Goal: Use online tool/utility

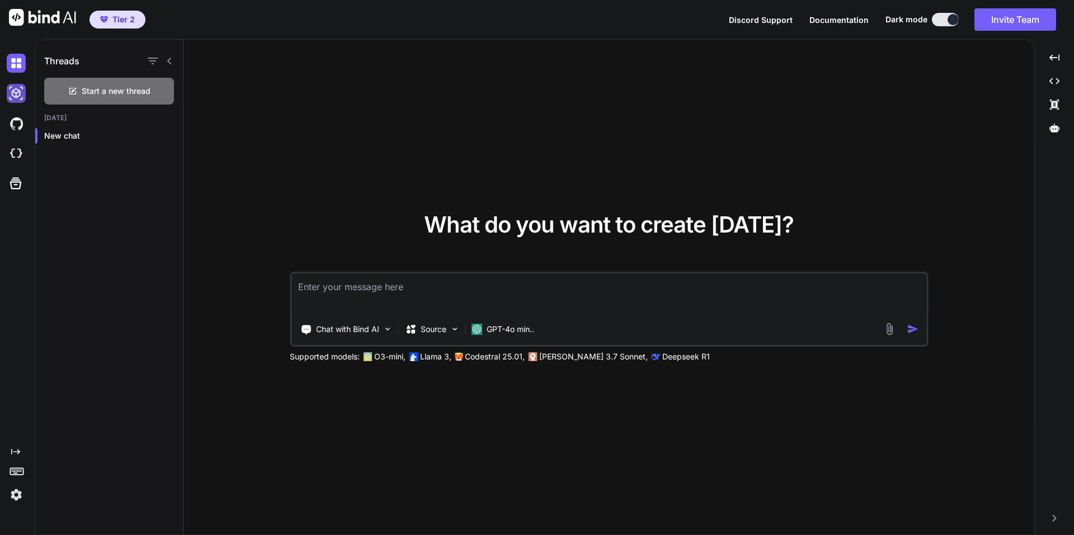
click at [22, 96] on img at bounding box center [16, 93] width 19 height 19
type textarea "x"
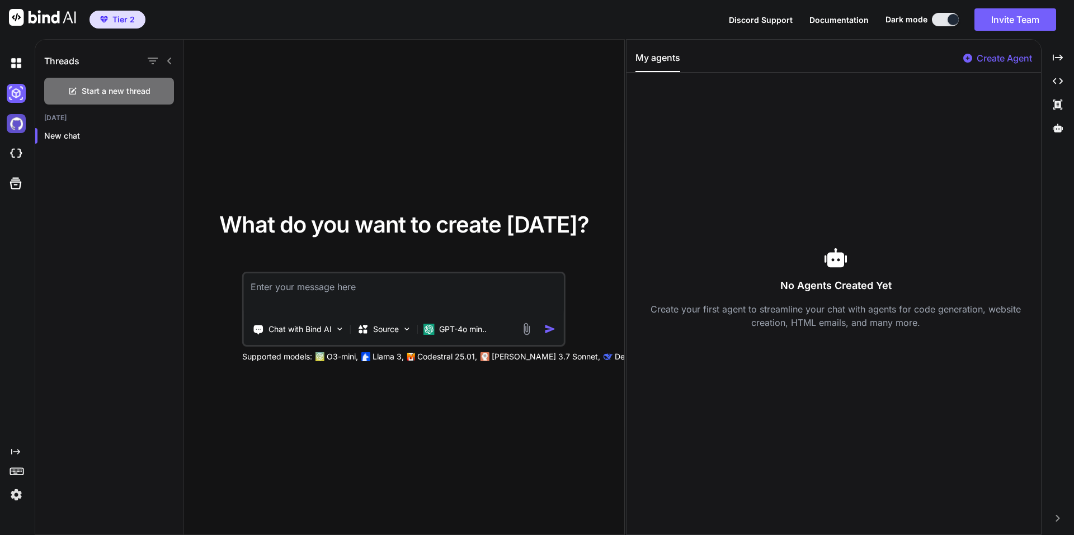
click at [18, 120] on img at bounding box center [16, 123] width 19 height 19
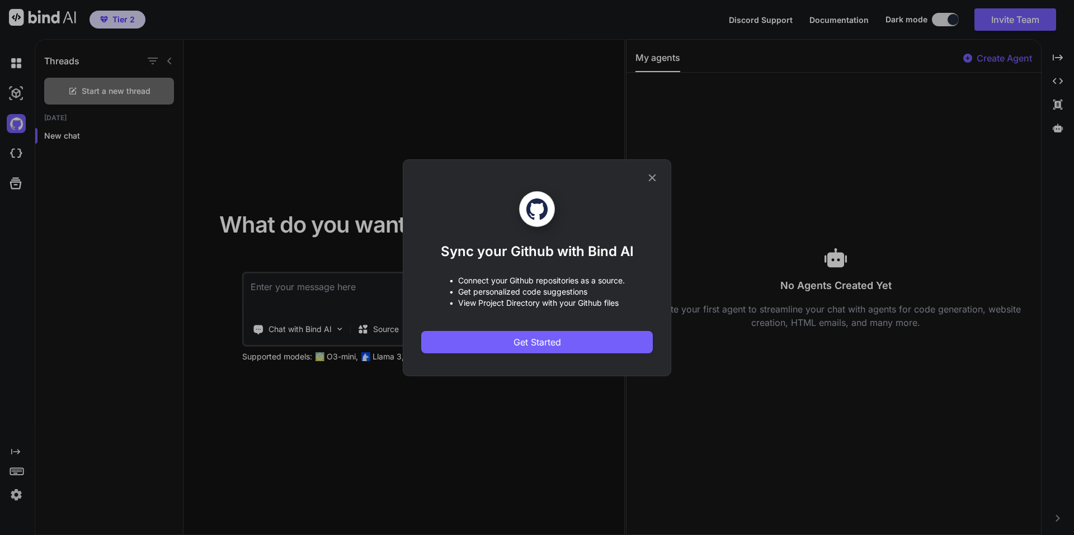
click at [649, 172] on icon at bounding box center [652, 178] width 12 height 12
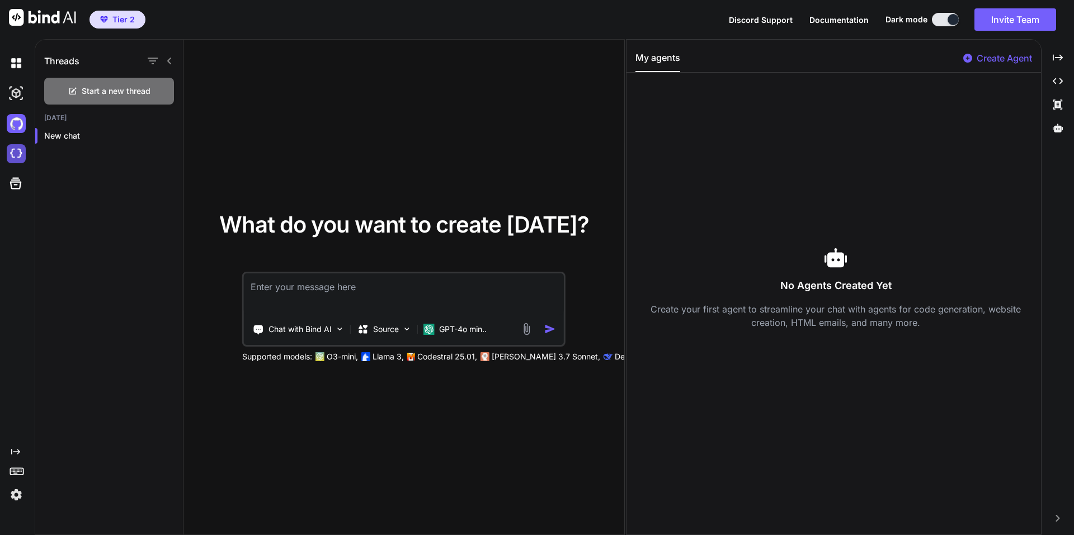
click at [17, 154] on img at bounding box center [16, 153] width 19 height 19
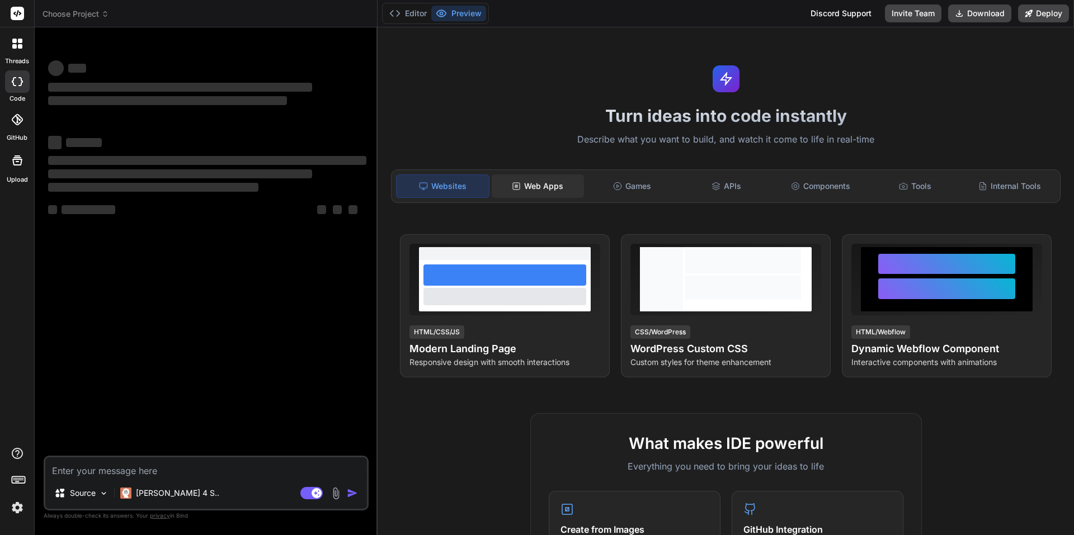
type textarea "x"
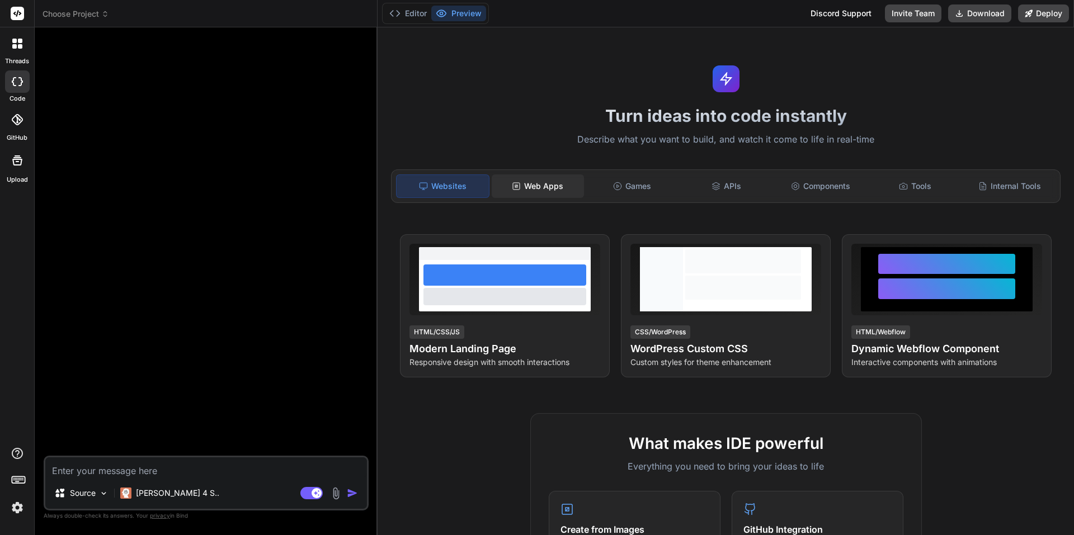
click at [541, 181] on div "Web Apps" at bounding box center [538, 186] width 92 height 23
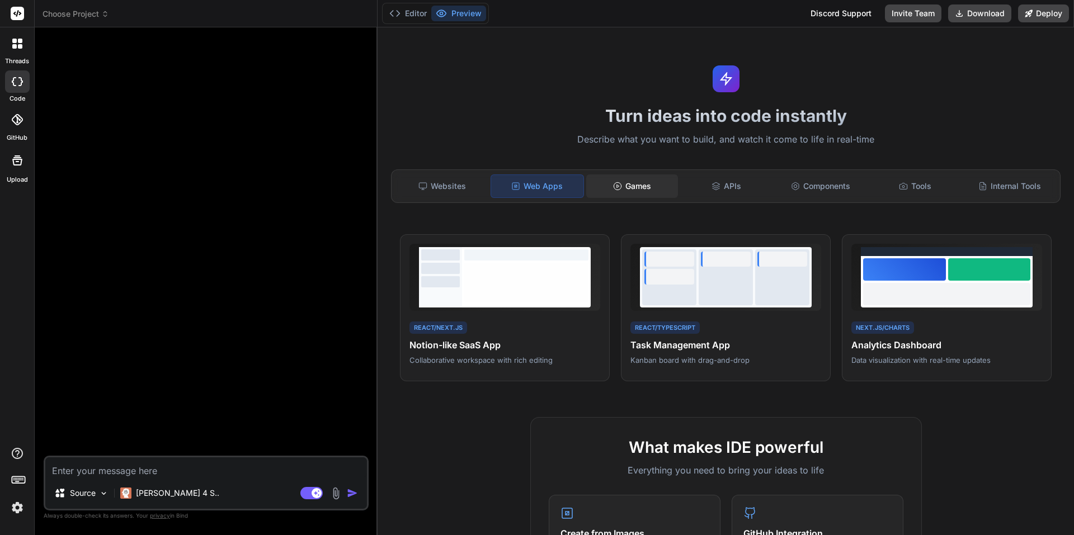
click at [640, 187] on div "Games" at bounding box center [632, 186] width 92 height 23
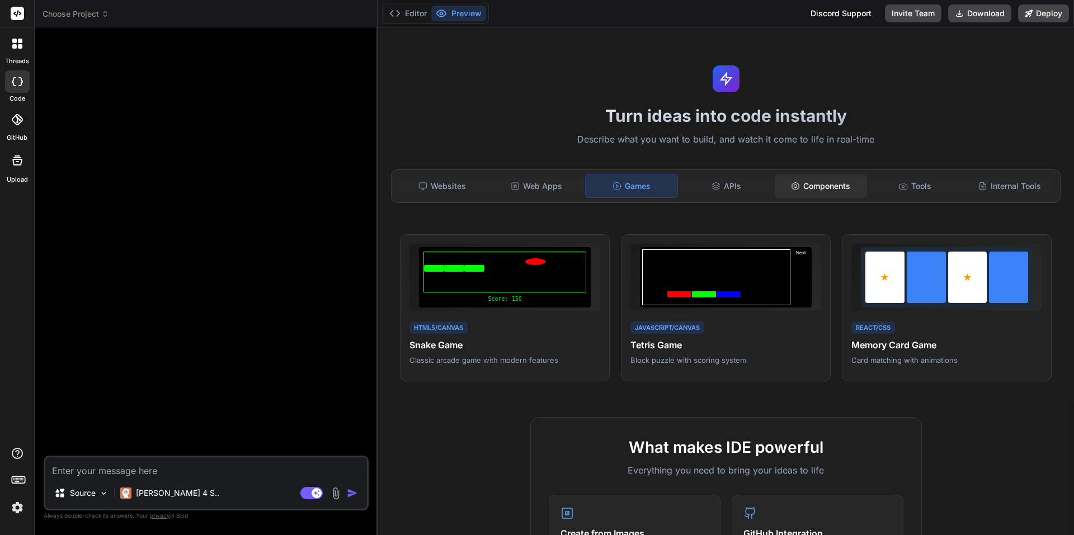
click at [818, 190] on div "Components" at bounding box center [821, 186] width 92 height 23
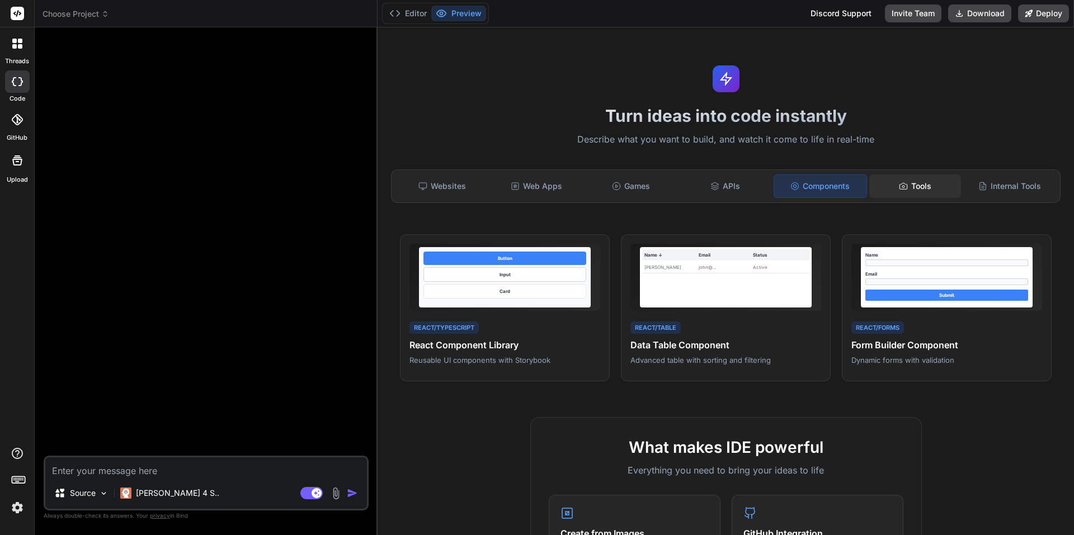
click at [912, 194] on div "Tools" at bounding box center [915, 186] width 92 height 23
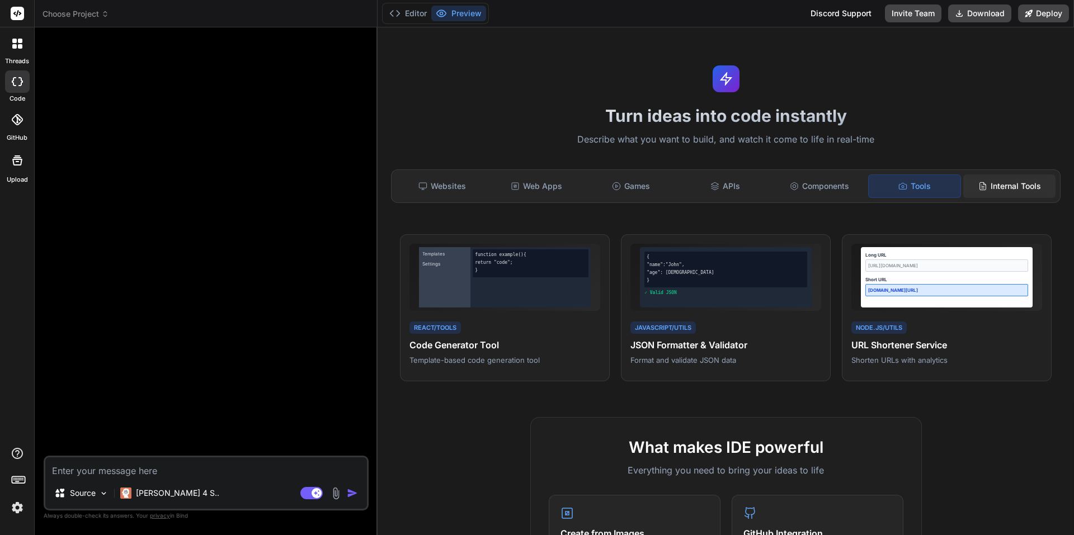
click at [1004, 195] on div "Internal Tools" at bounding box center [1009, 186] width 92 height 23
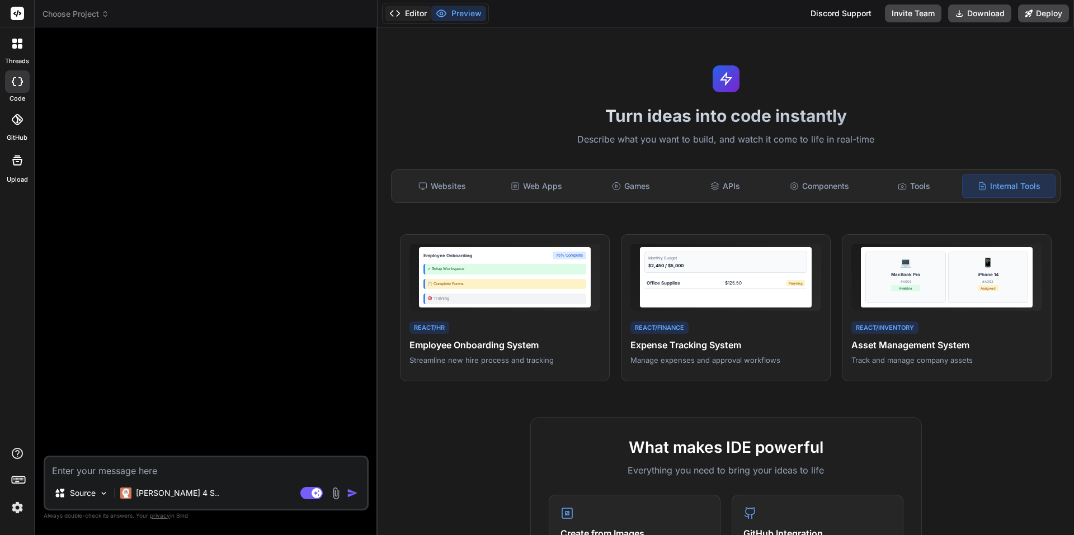
click at [403, 10] on button "Editor" at bounding box center [408, 14] width 46 height 16
